Goal: Task Accomplishment & Management: Manage account settings

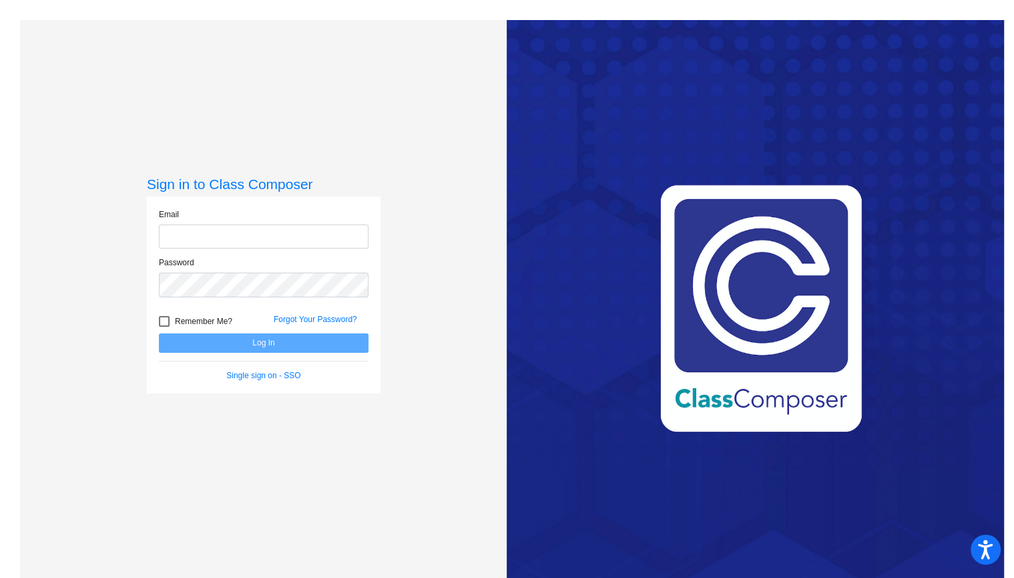
click at [335, 226] on input "email" at bounding box center [264, 236] width 210 height 25
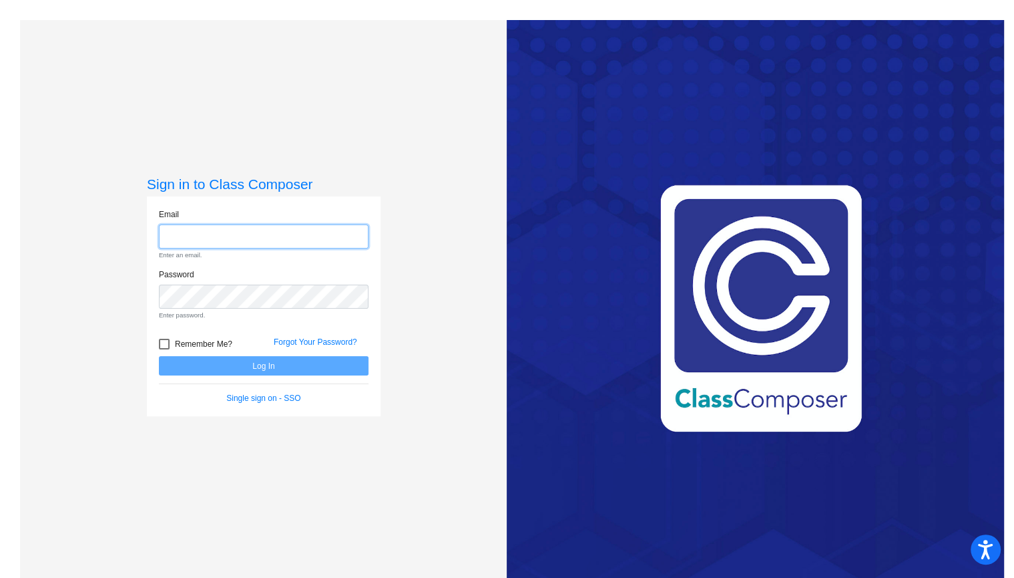
type input "[PERSON_NAME][EMAIL_ADDRESS][DOMAIN_NAME]"
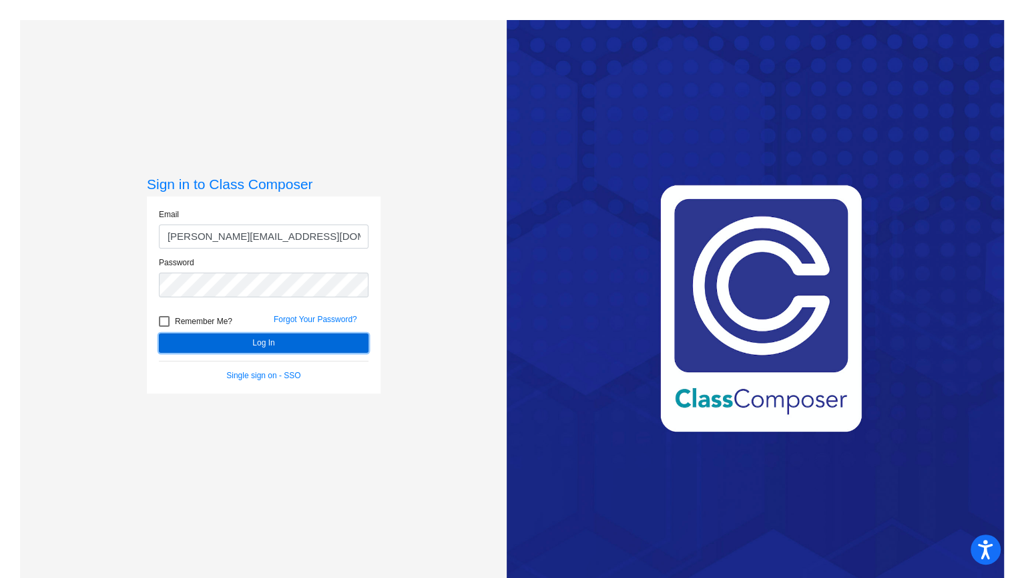
click at [324, 347] on button "Log In" at bounding box center [264, 342] width 210 height 19
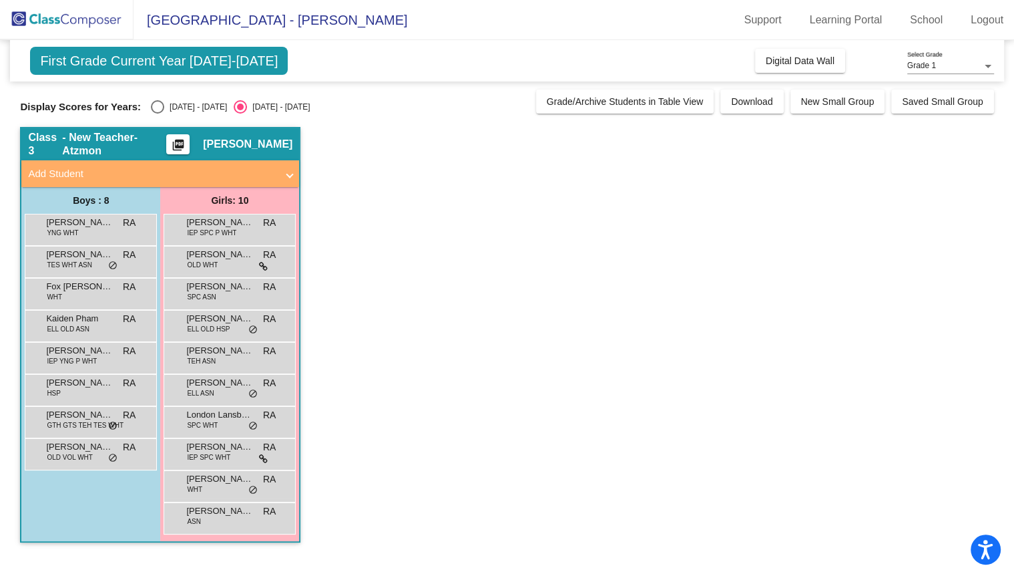
click at [164, 114] on div "First Grade Current Year [DATE]-[DATE] Add, Move, or Retain Students Off On Inc…" at bounding box center [507, 298] width 974 height 516
click at [158, 108] on div "Select an option" at bounding box center [157, 106] width 13 height 13
click at [158, 114] on input "[DATE] - [DATE]" at bounding box center [157, 114] width 1 height 1
radio input "true"
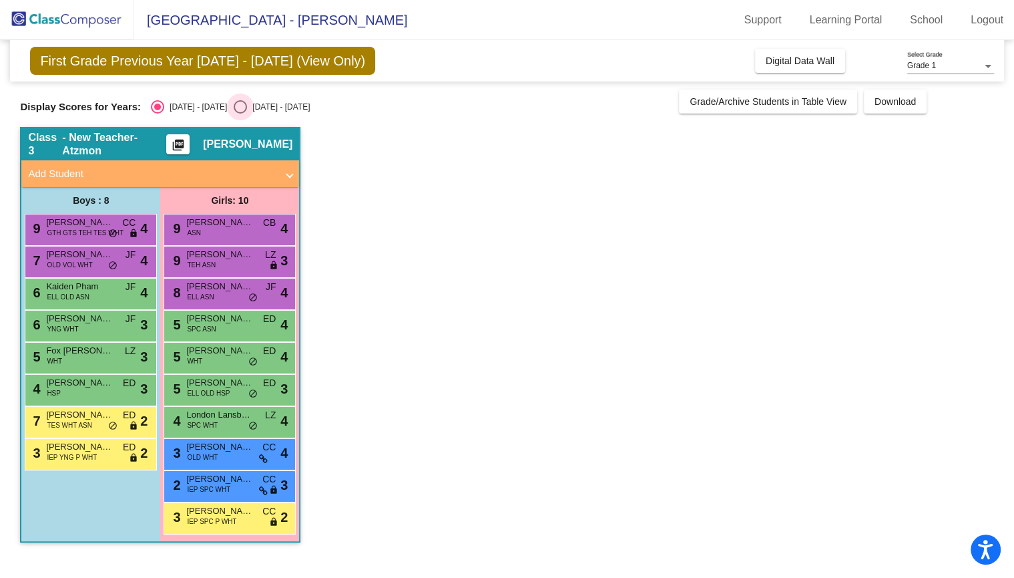
click at [256, 101] on div "[DATE] - [DATE]" at bounding box center [278, 107] width 63 height 12
click at [240, 114] on input "[DATE] - [DATE]" at bounding box center [240, 114] width 1 height 1
radio input "true"
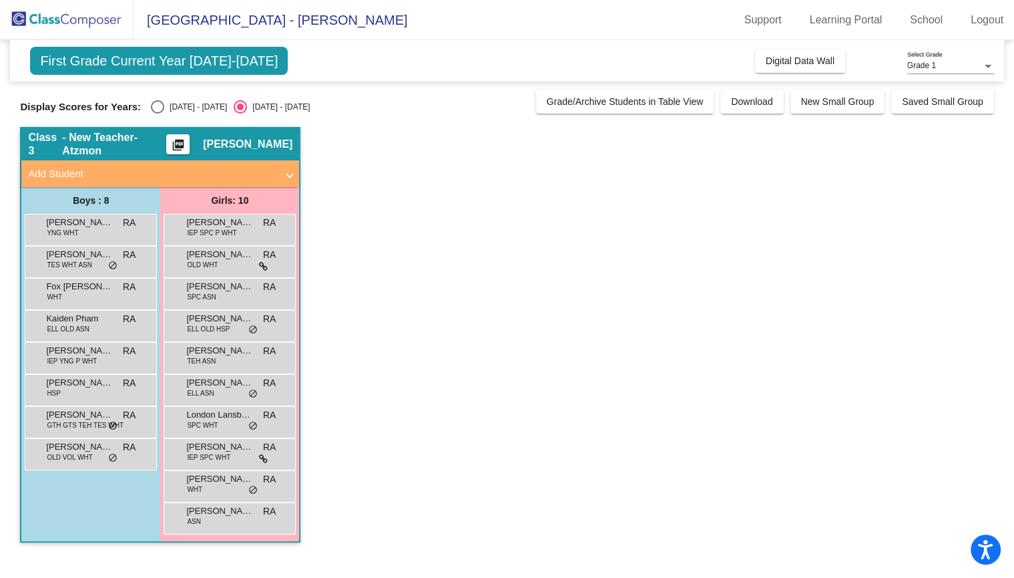
click at [170, 98] on div "Display Scores for Years: [DATE] - [DATE] [DATE] - [DATE] Grade/Archive Student…" at bounding box center [507, 101] width 974 height 24
click at [158, 110] on div "Select an option" at bounding box center [157, 106] width 13 height 13
click at [158, 114] on input "[DATE] - [DATE]" at bounding box center [157, 114] width 1 height 1
radio input "true"
